Goal: Task Accomplishment & Management: Use online tool/utility

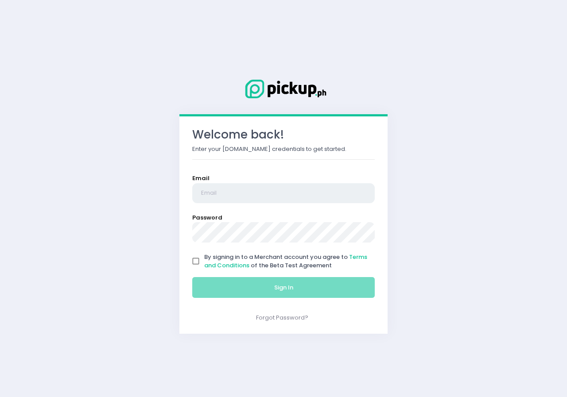
type input "[EMAIL_ADDRESS][DOMAIN_NAME]"
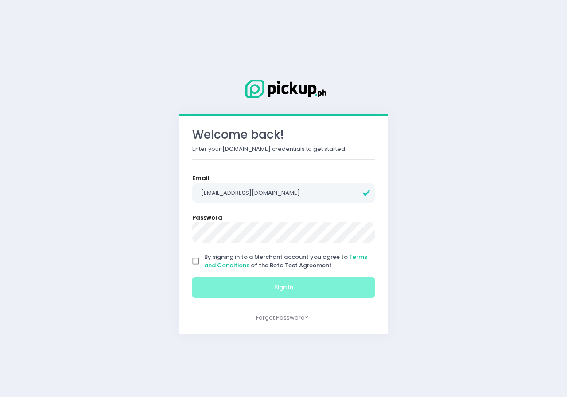
drag, startPoint x: 195, startPoint y: 263, endPoint x: 221, endPoint y: 284, distance: 33.1
click at [195, 263] on input "By signing in to a Merchant account you agree to Terms and Conditions of the Be…" at bounding box center [195, 261] width 17 height 17
checkbox input "true"
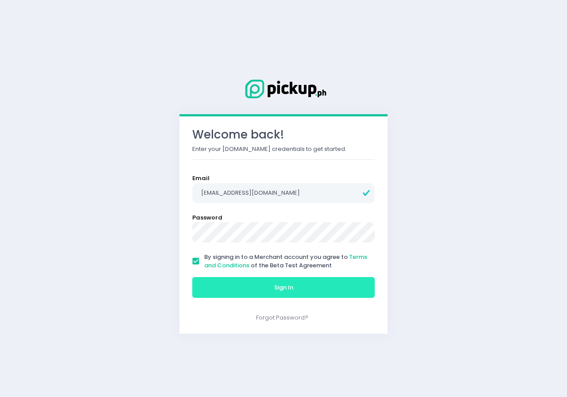
click at [262, 289] on button "Sign In" at bounding box center [283, 287] width 182 height 21
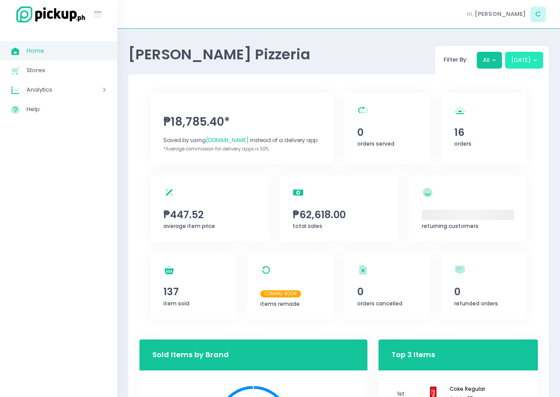
click at [539, 62] on button "[DATE]" at bounding box center [524, 60] width 39 height 17
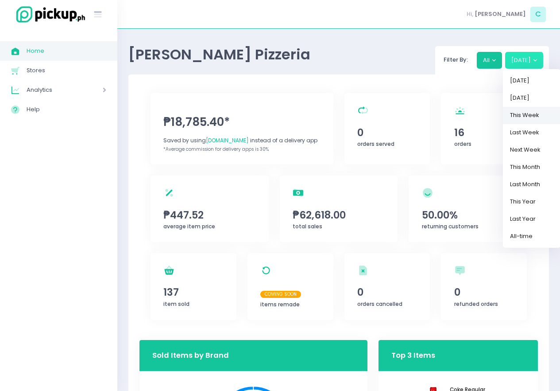
click at [536, 116] on link "This Week" at bounding box center [532, 115] width 58 height 17
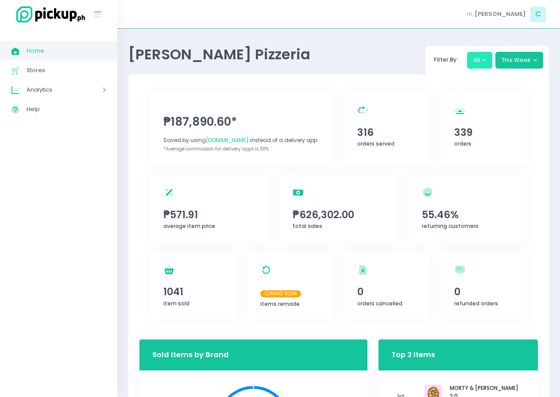
click at [485, 58] on button "All" at bounding box center [480, 60] width 26 height 17
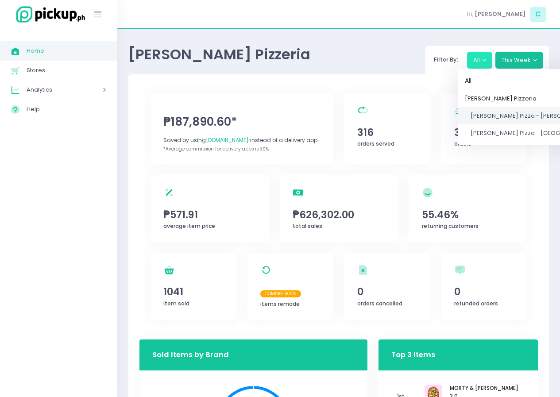
click at [515, 116] on span "[PERSON_NAME] Pizza - [PERSON_NAME]" at bounding box center [530, 116] width 118 height 8
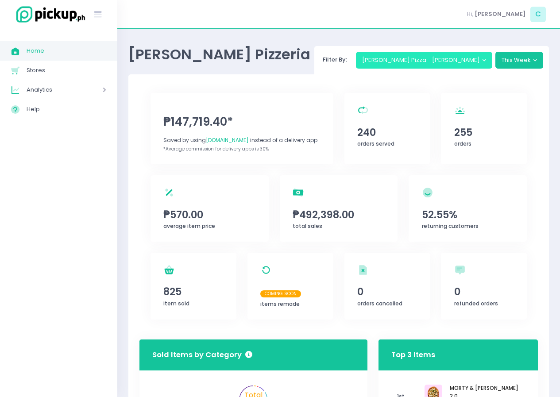
click at [491, 58] on button "[PERSON_NAME] Pizza - [PERSON_NAME]" at bounding box center [424, 60] width 137 height 17
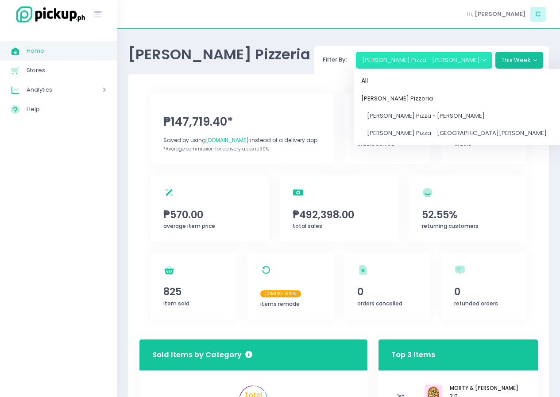
click at [491, 58] on button "[PERSON_NAME] Pizza - [PERSON_NAME]" at bounding box center [424, 60] width 137 height 17
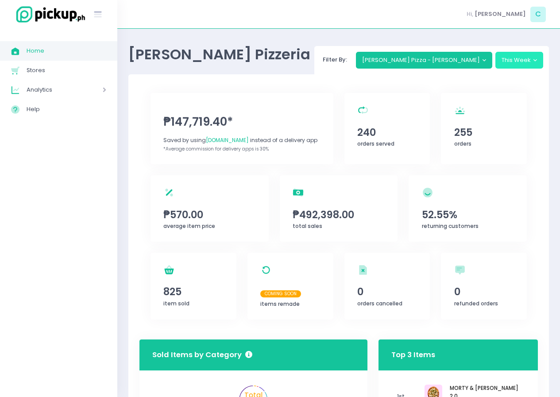
click at [534, 58] on button "This Week" at bounding box center [519, 60] width 48 height 17
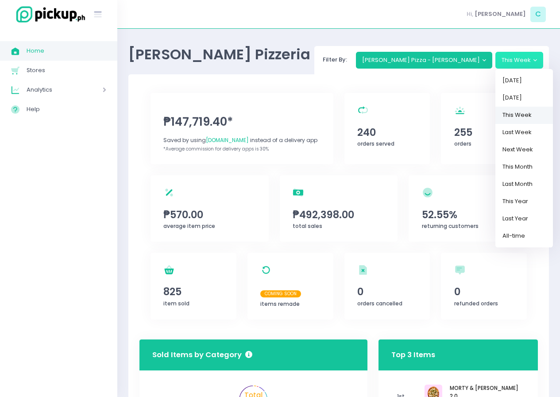
click at [512, 116] on link "This Week" at bounding box center [524, 115] width 58 height 17
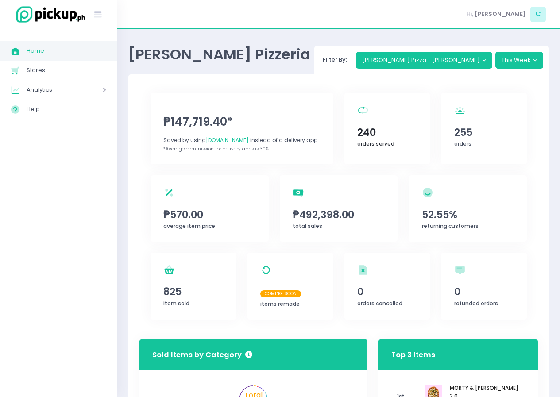
click at [362, 135] on span "240" at bounding box center [387, 132] width 60 height 15
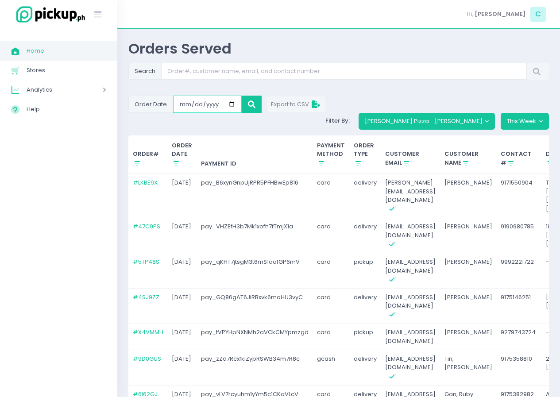
click at [234, 104] on input "[DATE]" at bounding box center [207, 104] width 69 height 17
type input "[DATE]"
click at [248, 104] on icon at bounding box center [252, 104] width 8 height 0
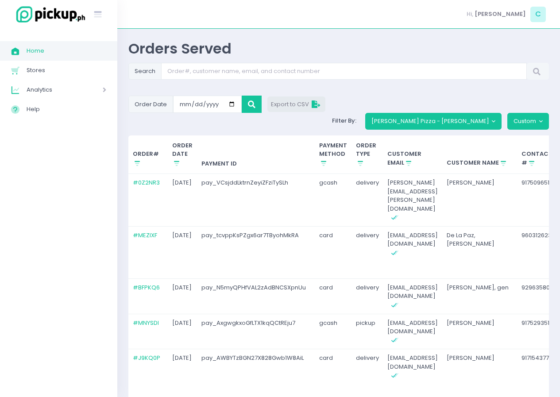
click at [301, 104] on span "Export to CSV" at bounding box center [296, 104] width 51 height 8
